Goal: Task Accomplishment & Management: Complete application form

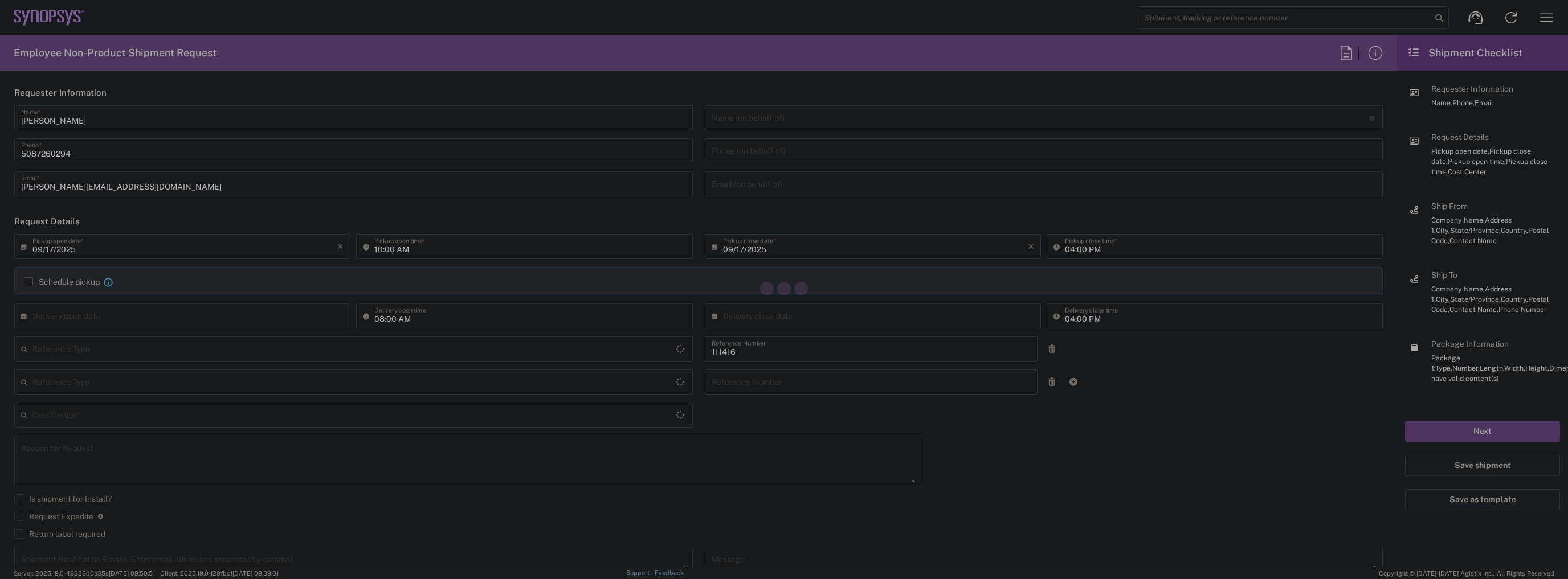
type input "Department"
type input "US01, SIG, IT Platform Products 111416"
type input "Delivered at Place"
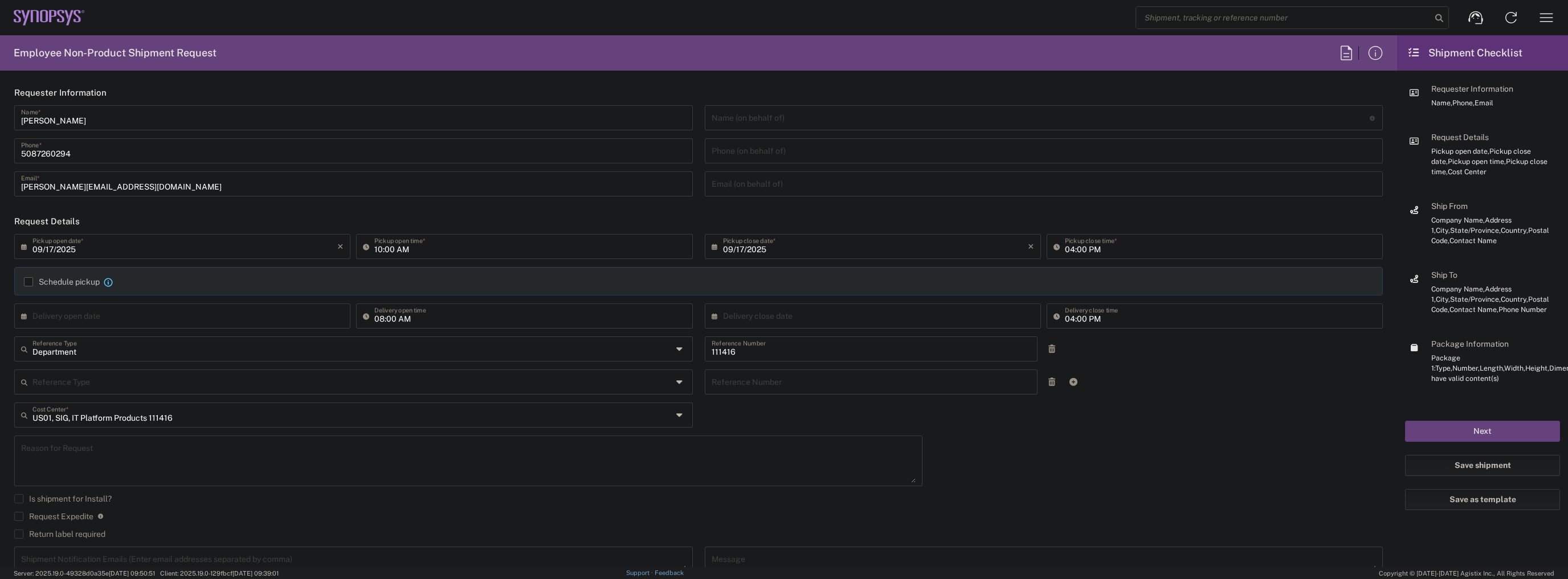
type input "[US_STATE]"
type input "[GEOGRAPHIC_DATA]"
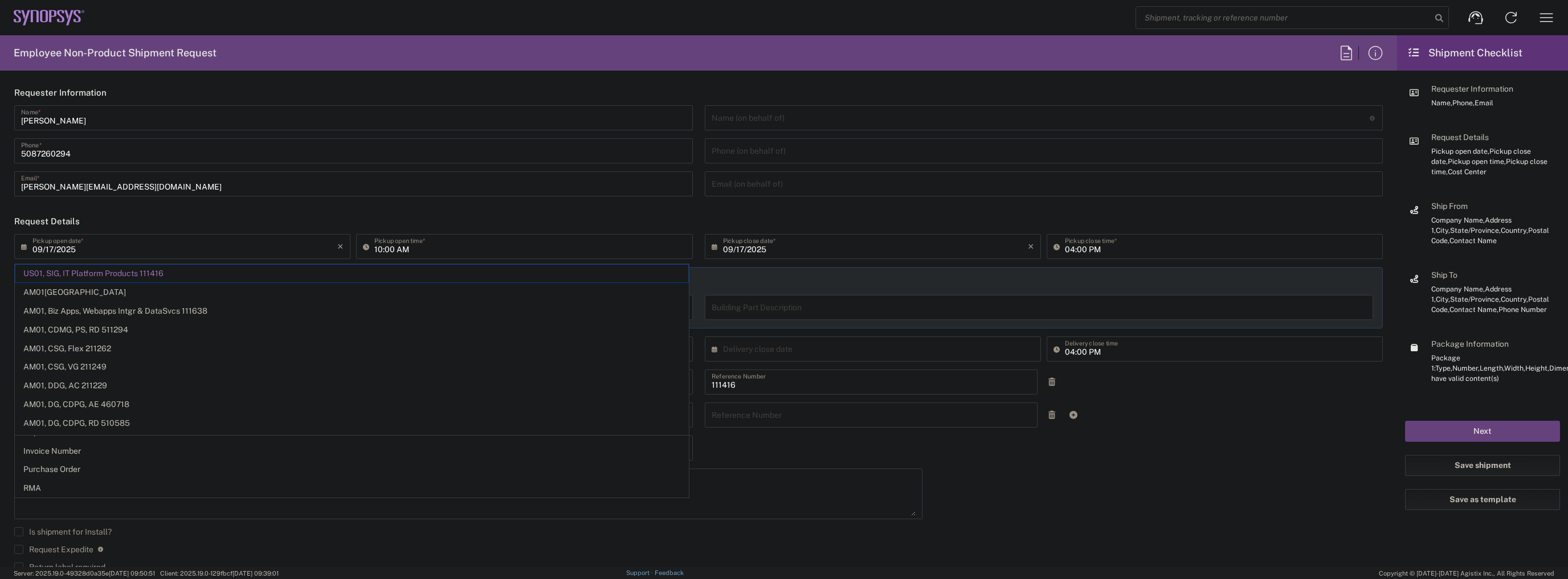
type input "[DATE]"
type input "05:00 PM"
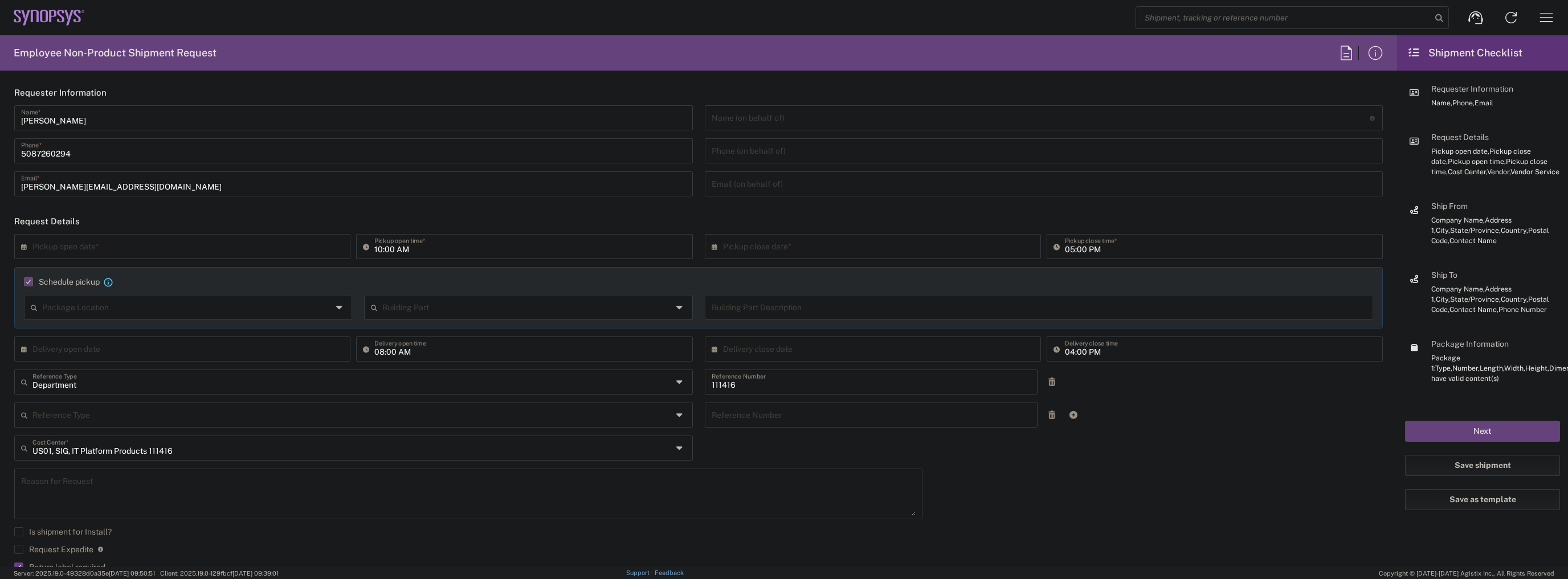
type input "Department"
type input "1"
type input "Marlboro US04"
type input "Sender/Shipper"
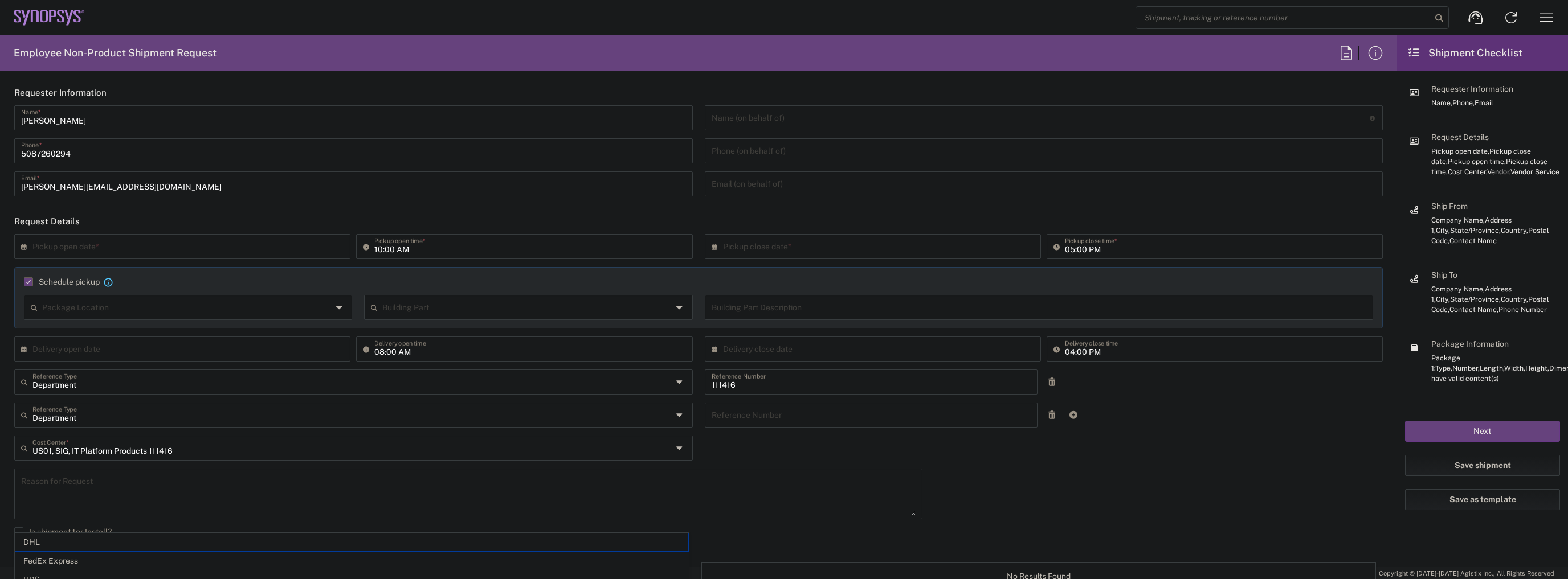
type input "FedEx Express"
type input "[US_STATE]"
type input "Large Box"
type input "2Day"
type textarea "Tech Refresh"
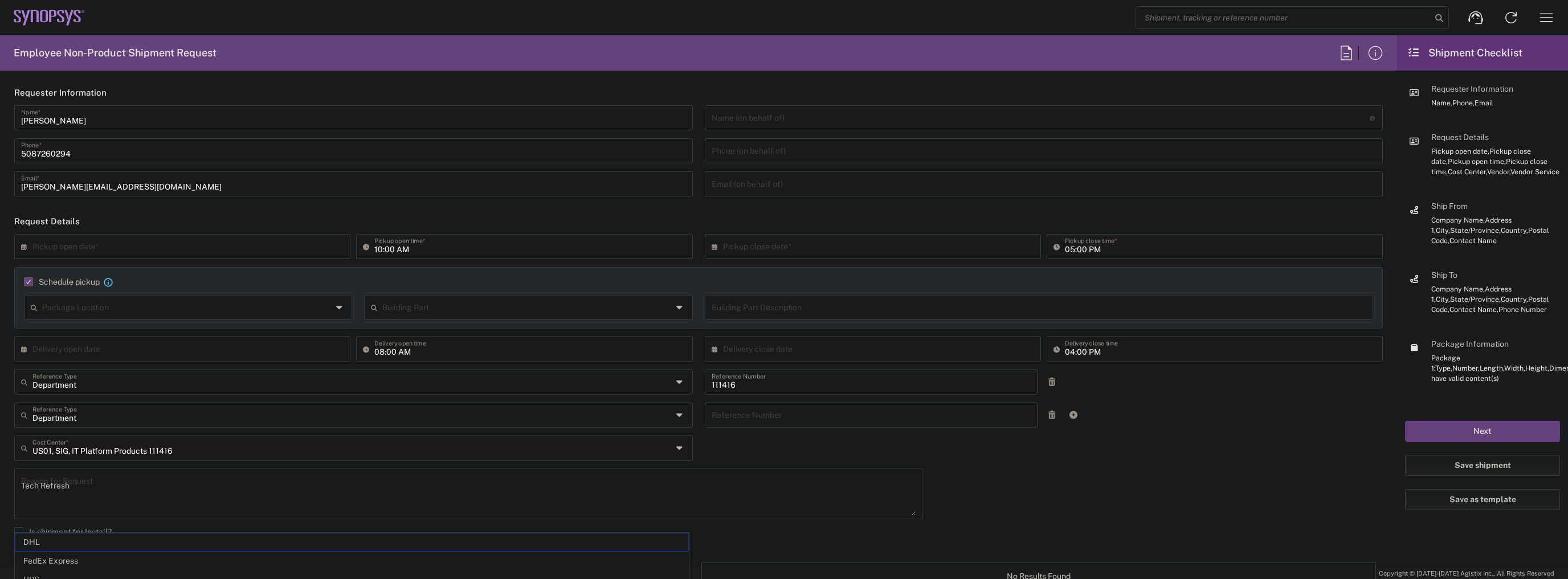
type input "5"
type input "Synopsys Inc"
